Goal: Information Seeking & Learning: Check status

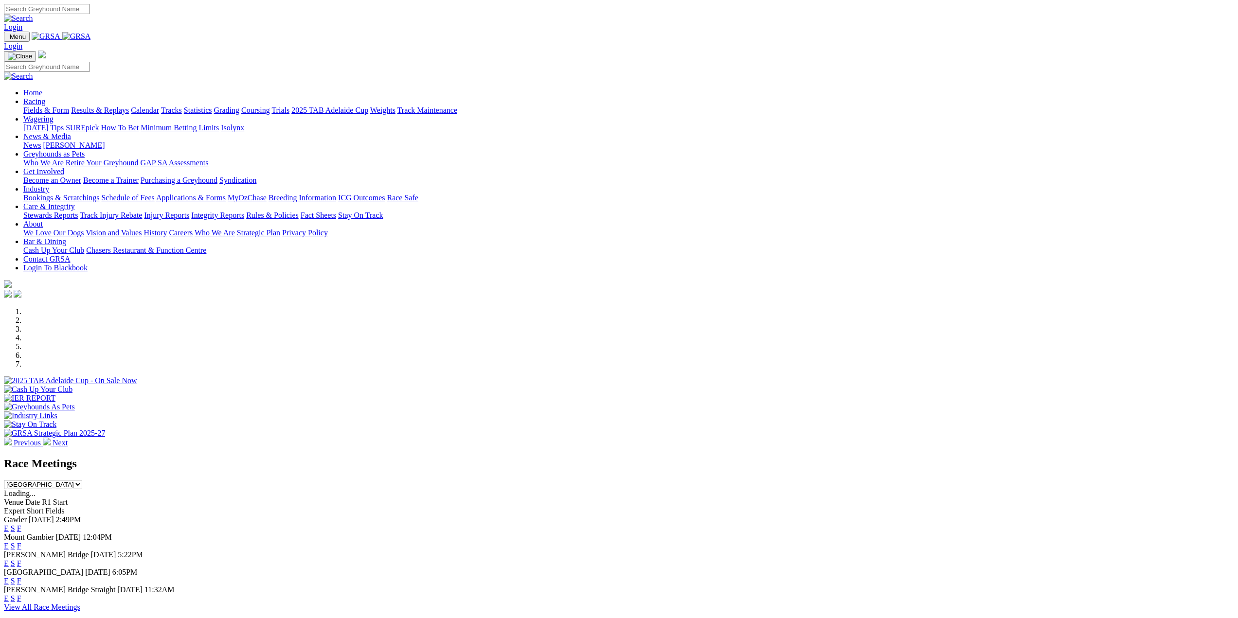
click at [129, 106] on link "Results & Replays" at bounding box center [100, 110] width 58 height 8
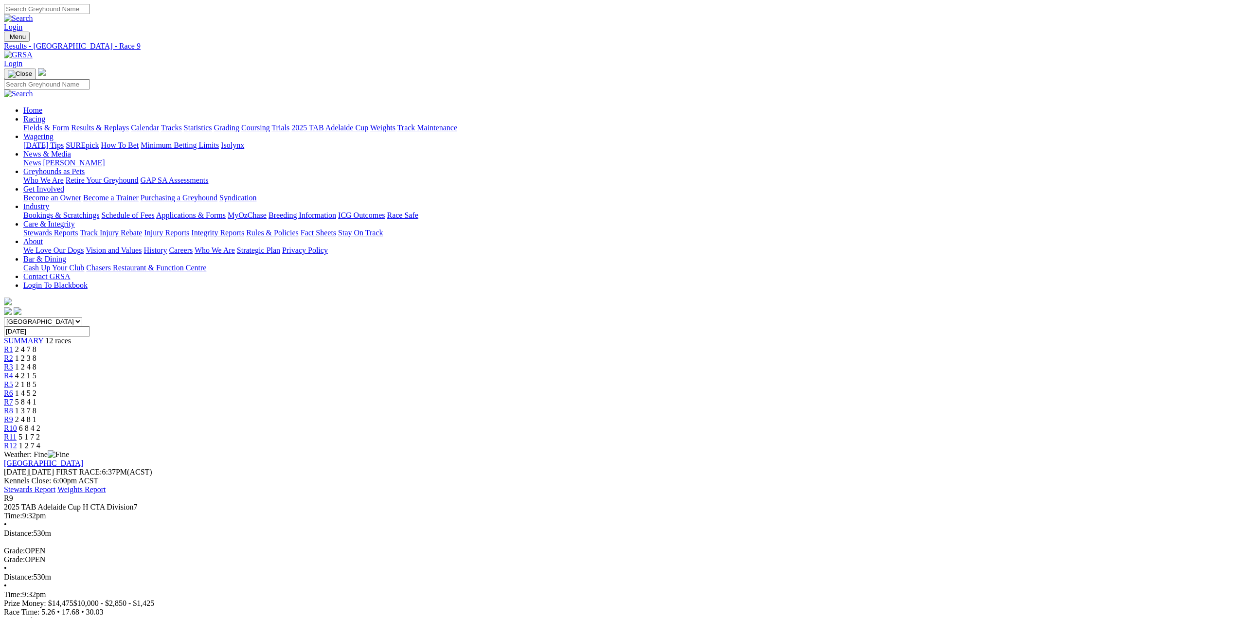
click at [17, 424] on span "R10" at bounding box center [10, 428] width 13 height 8
click at [17, 433] on link "R11" at bounding box center [10, 437] width 13 height 8
click at [17, 442] on span "R12" at bounding box center [10, 446] width 13 height 8
click at [69, 124] on link "Fields & Form" at bounding box center [46, 128] width 46 height 8
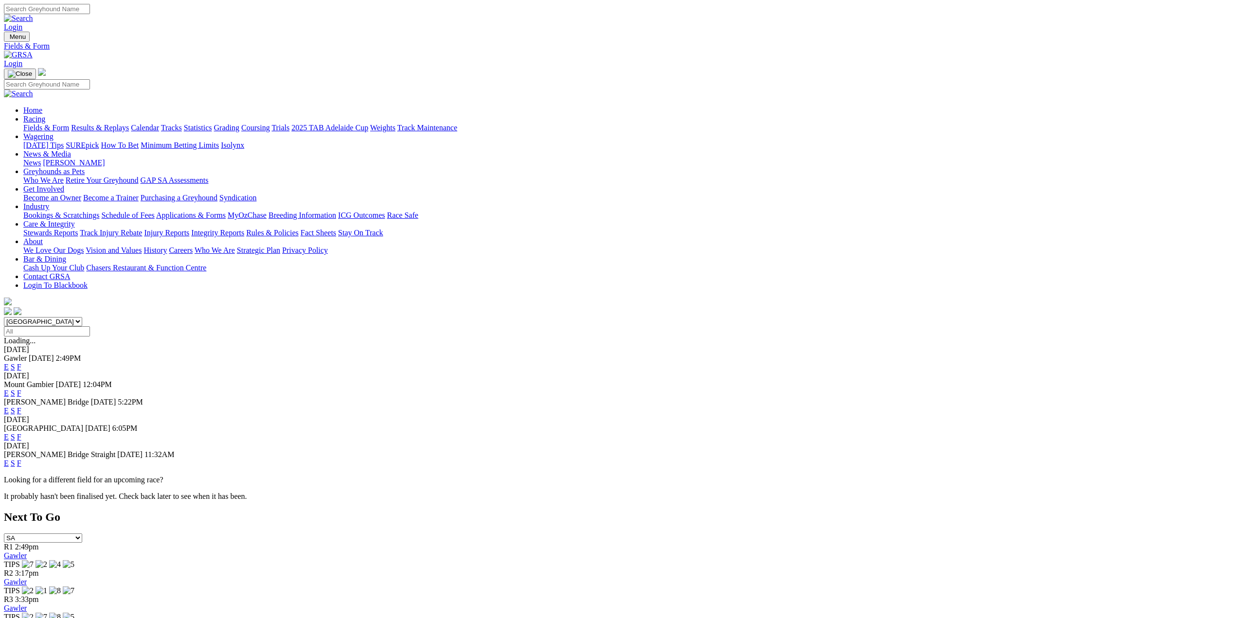
click at [9, 433] on link "E" at bounding box center [6, 437] width 5 height 8
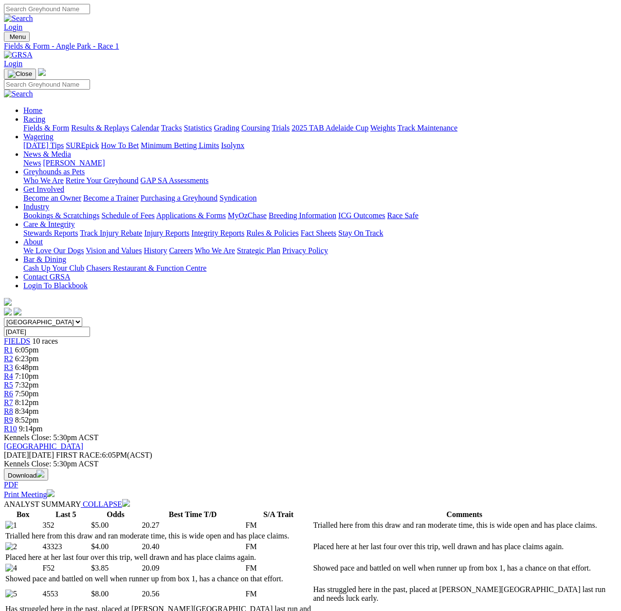
click at [13, 389] on link "R6" at bounding box center [8, 393] width 9 height 8
